Goal: Obtain resource: Obtain resource

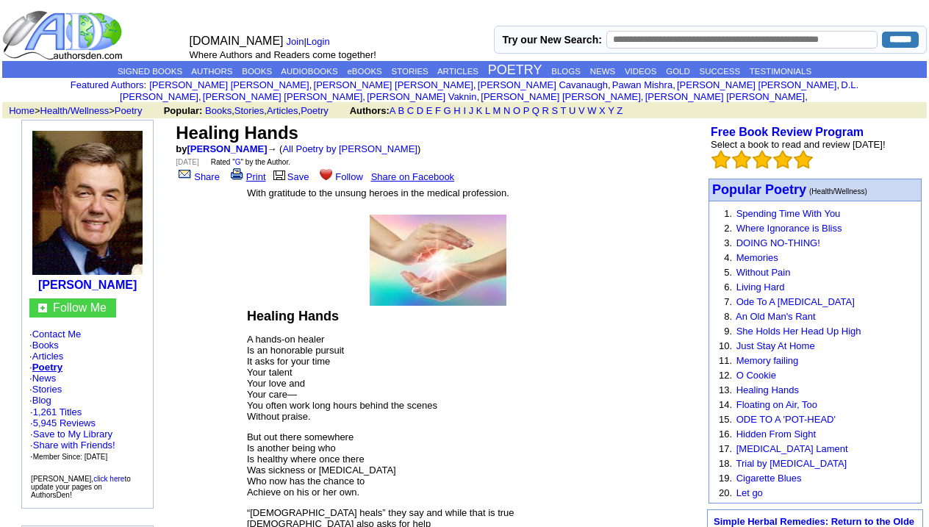
click at [251, 171] on link "Print" at bounding box center [247, 176] width 38 height 11
click at [238, 168] on img at bounding box center [237, 174] width 13 height 12
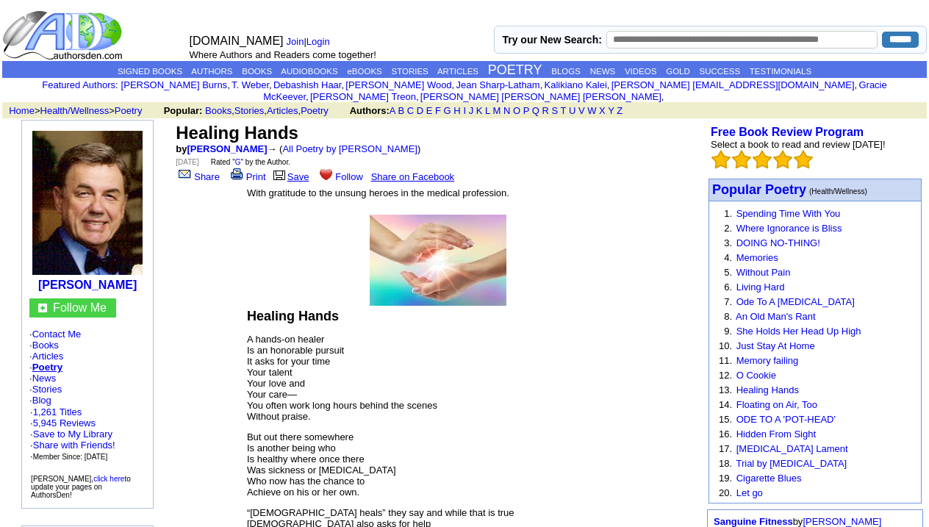
click at [293, 171] on link "Save" at bounding box center [290, 176] width 38 height 11
